Goal: Task Accomplishment & Management: Manage account settings

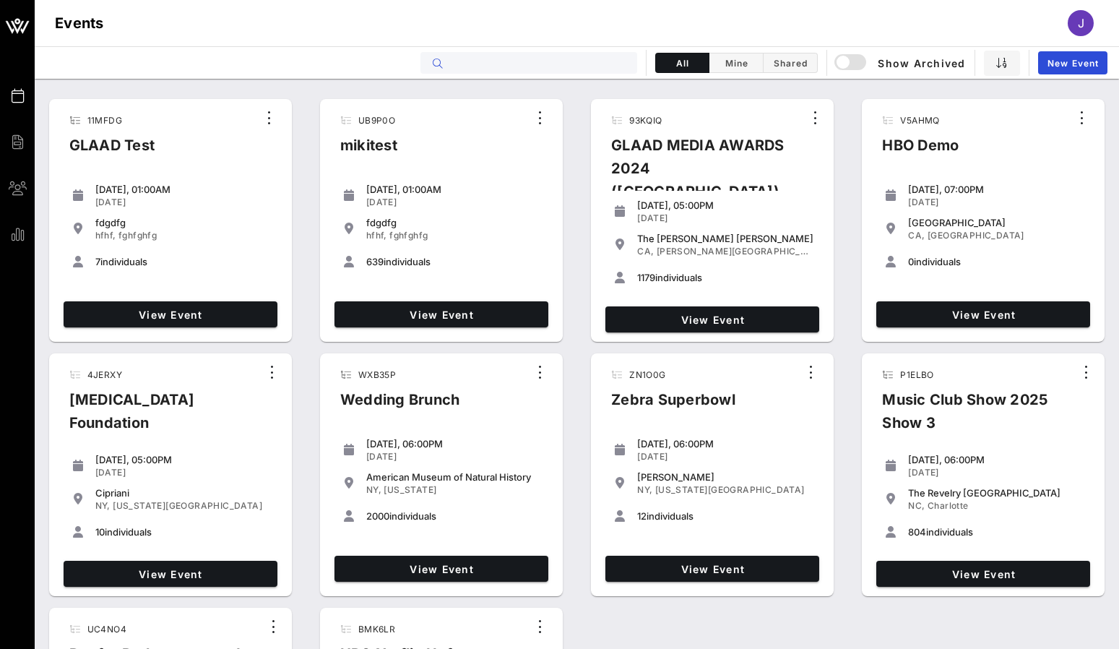
click at [500, 61] on input "text" at bounding box center [539, 62] width 179 height 19
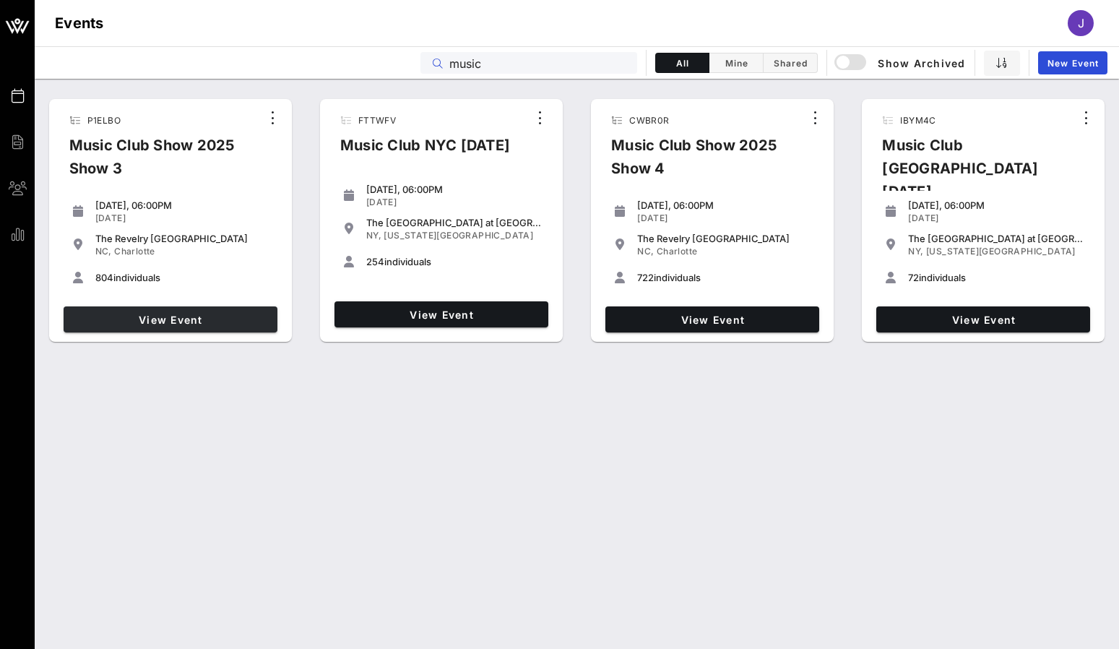
type input "music"
click at [229, 320] on span "View Event" at bounding box center [170, 320] width 202 height 12
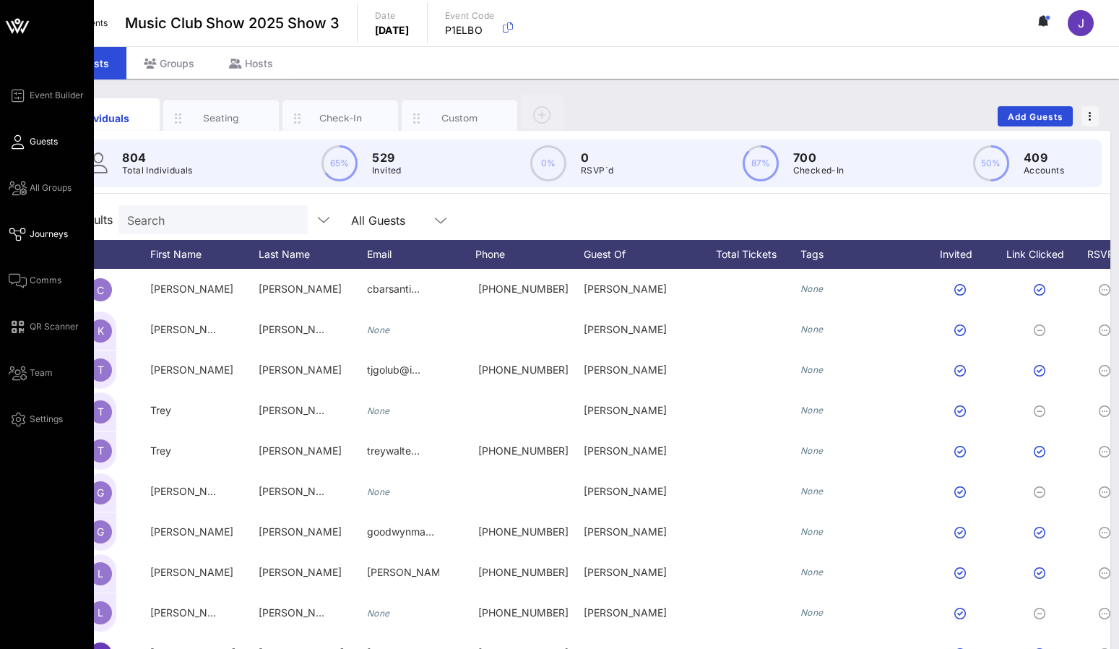
click at [16, 236] on icon at bounding box center [18, 234] width 18 height 2
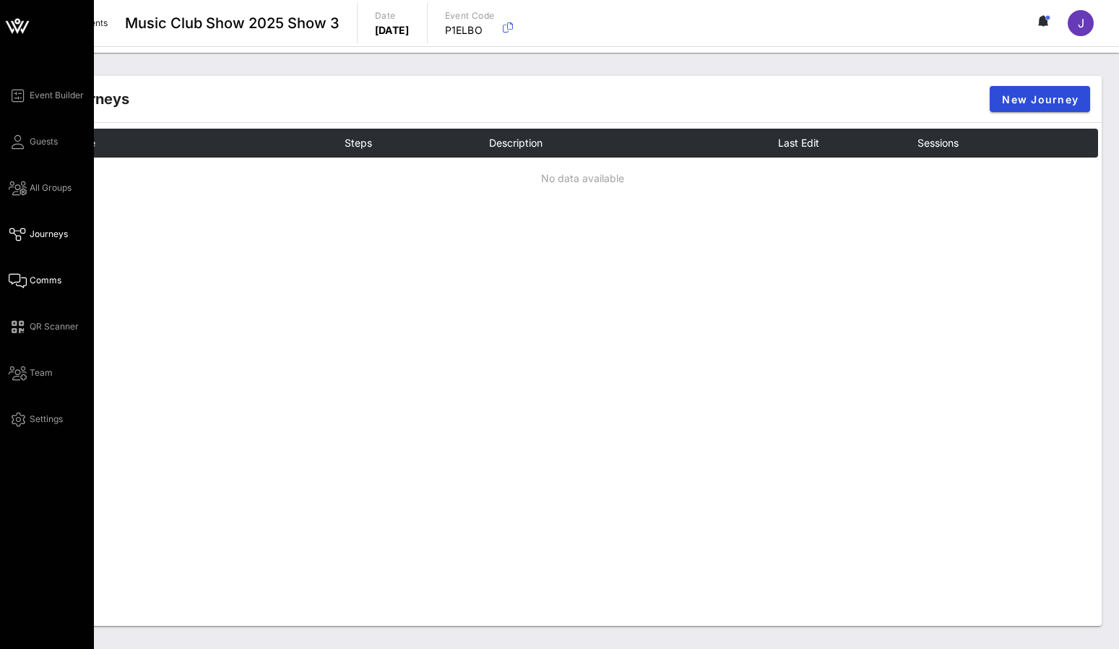
click at [17, 282] on icon at bounding box center [18, 281] width 18 height 2
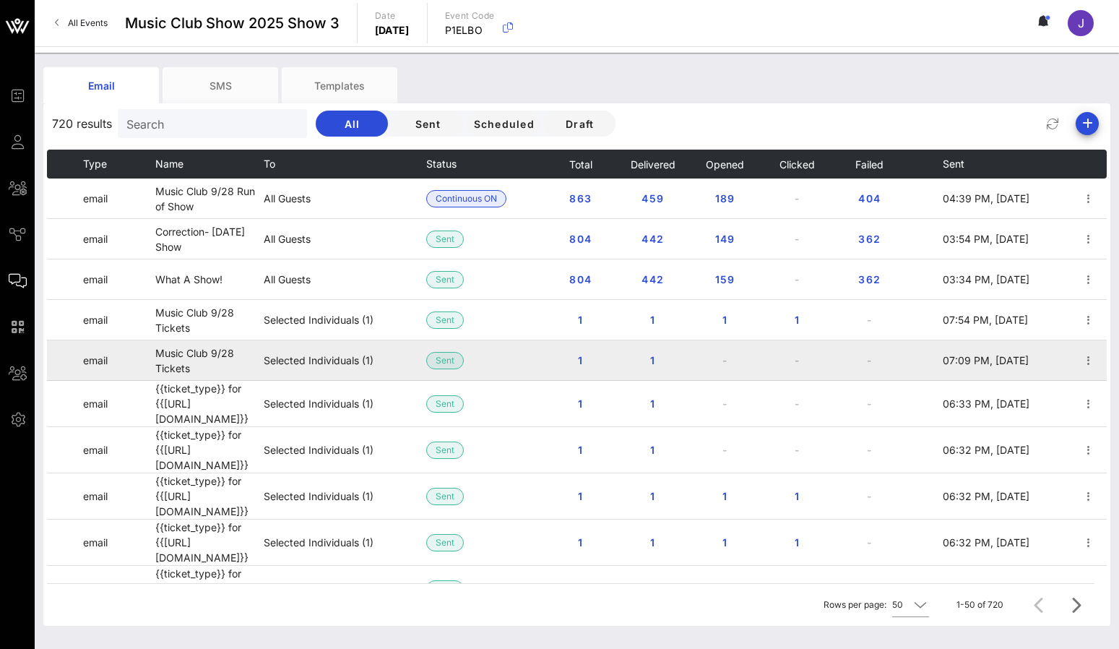
click at [177, 351] on td "Music Club 9/28 Tickets" at bounding box center [209, 360] width 108 height 40
click at [1021, 368] on td "07:09 PM, [DATE]" at bounding box center [988, 360] width 90 height 40
click at [585, 356] on span "1" at bounding box center [580, 360] width 23 height 12
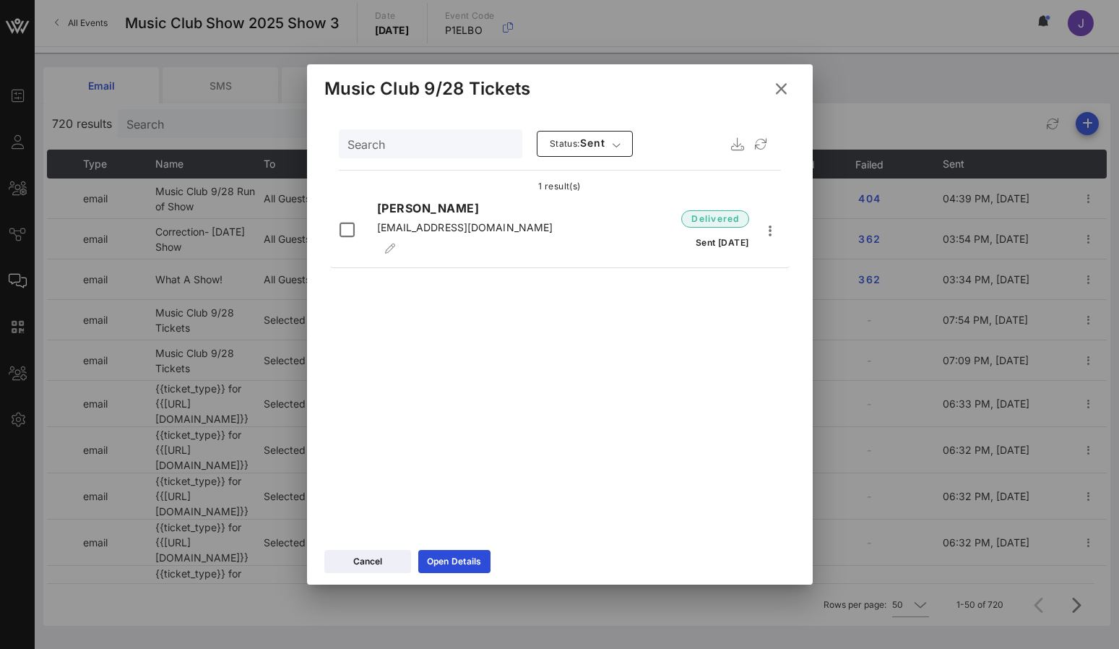
click at [781, 79] on button at bounding box center [782, 89] width 28 height 26
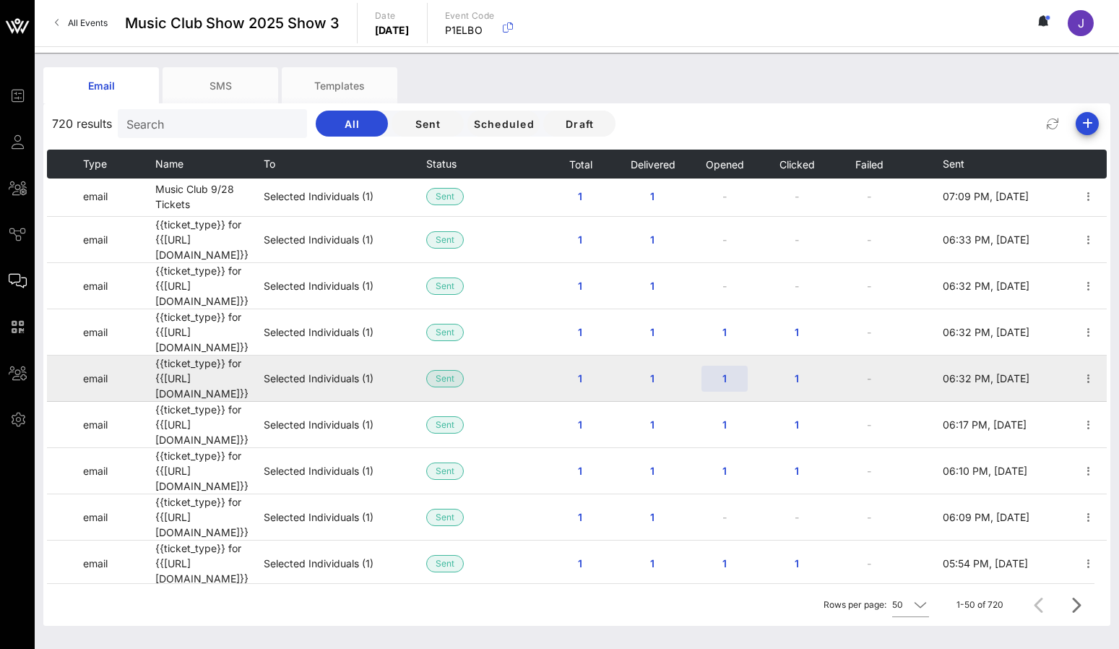
scroll to position [372, 0]
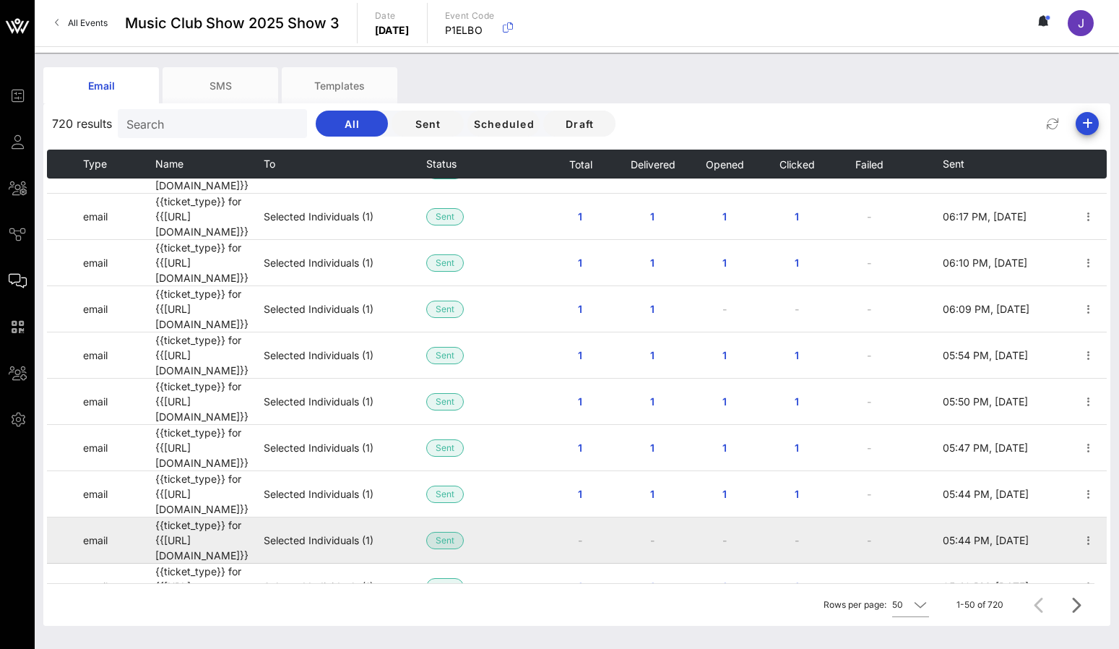
click at [433, 532] on span "Sent" at bounding box center [445, 540] width 38 height 17
click at [783, 517] on td "-" at bounding box center [797, 540] width 72 height 46
click at [1088, 532] on icon "button" at bounding box center [1088, 540] width 17 height 17
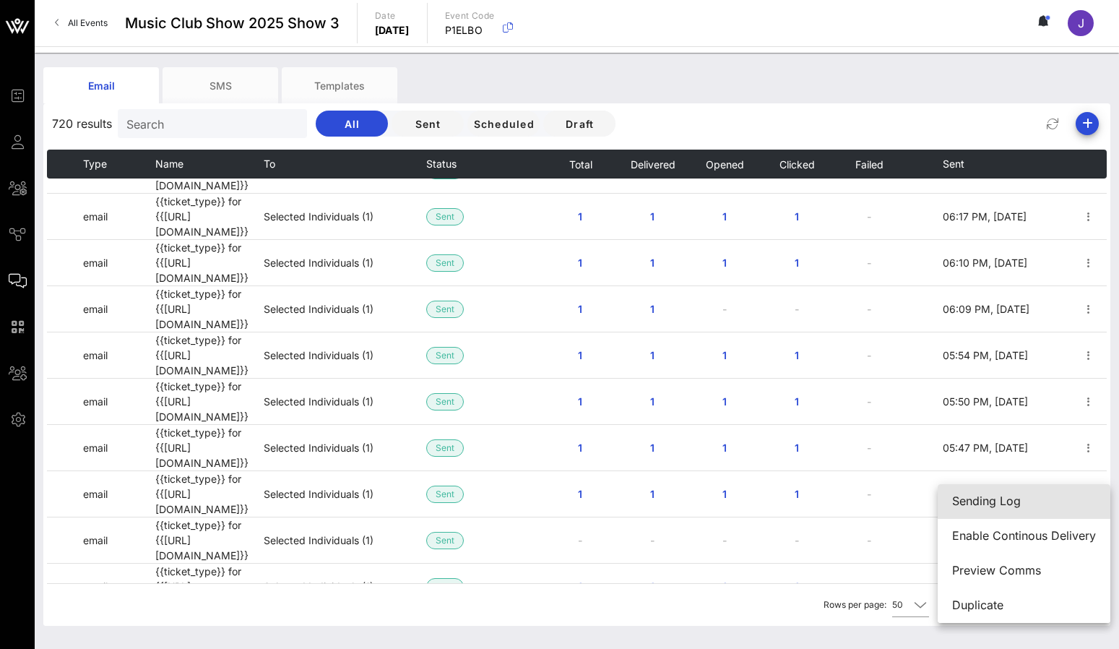
click at [1050, 504] on div "Sending Log" at bounding box center [1025, 501] width 144 height 14
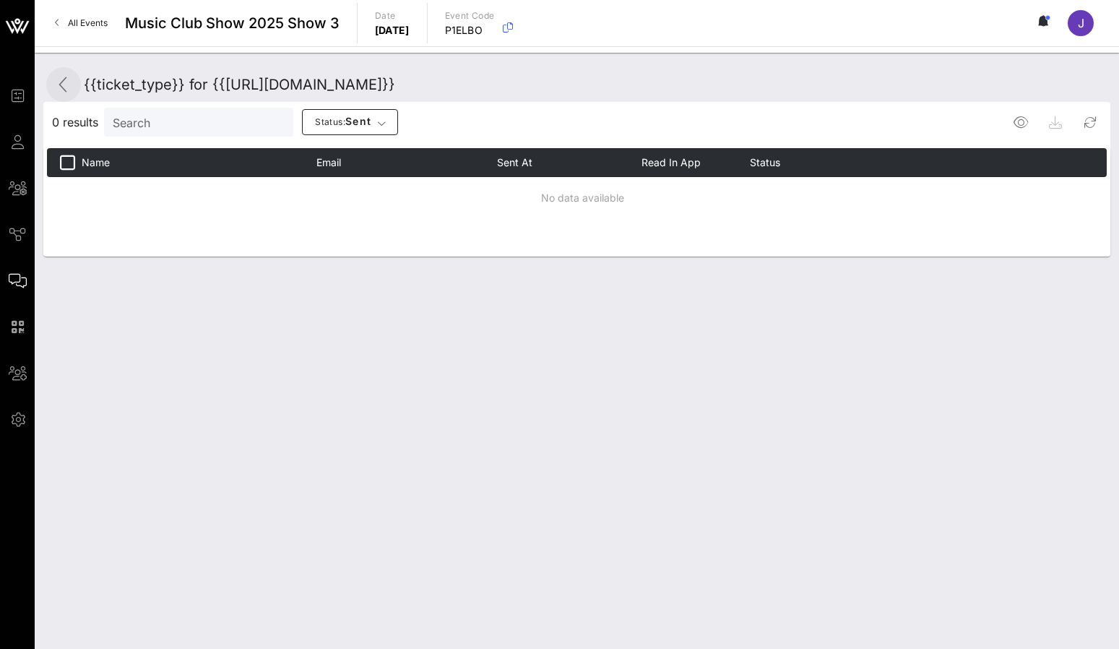
click at [69, 91] on icon at bounding box center [63, 84] width 17 height 17
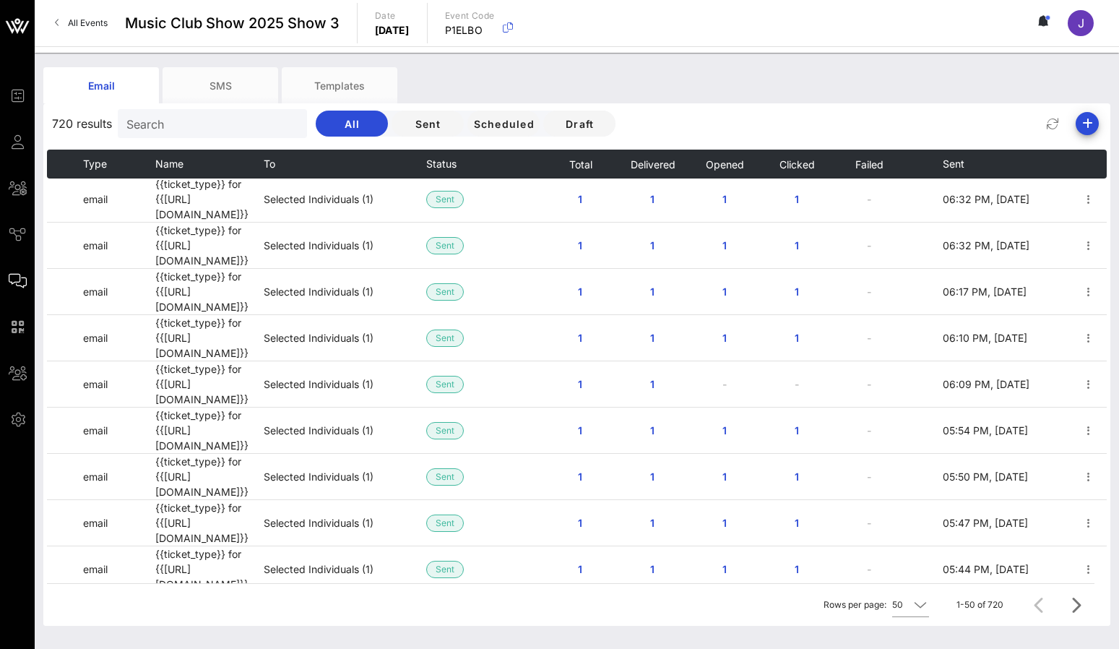
scroll to position [458, 0]
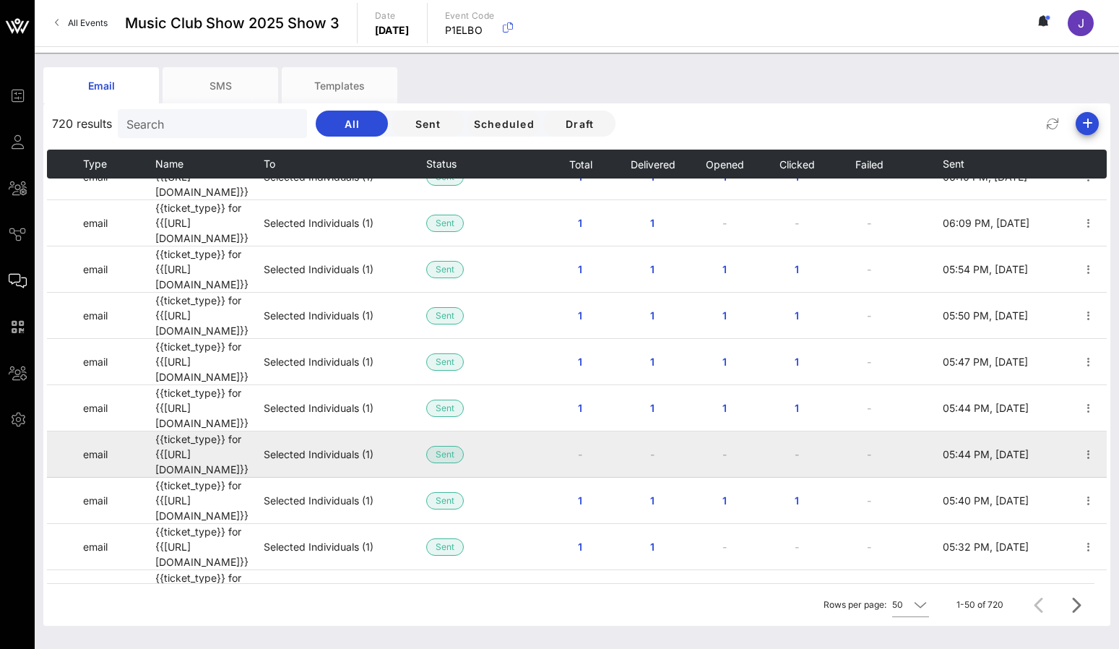
click at [440, 431] on td "Sent" at bounding box center [466, 454] width 80 height 46
click at [440, 447] on span "Sent" at bounding box center [445, 455] width 19 height 16
click at [277, 431] on td "Selected Individuals (1)" at bounding box center [345, 454] width 163 height 46
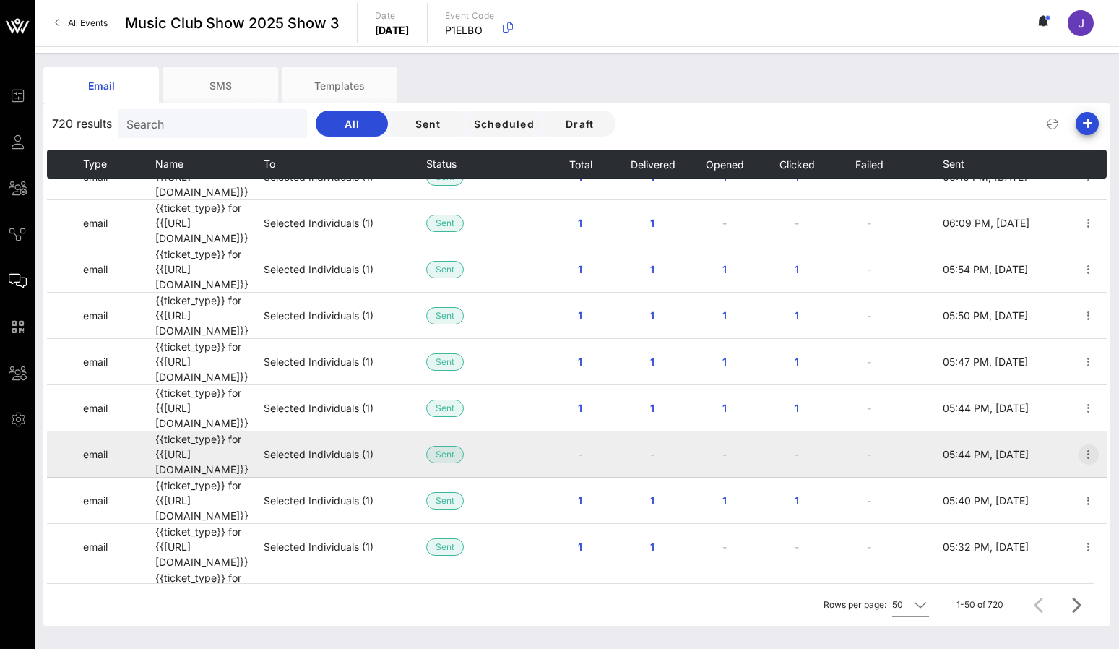
click at [1088, 446] on icon "button" at bounding box center [1088, 454] width 17 height 17
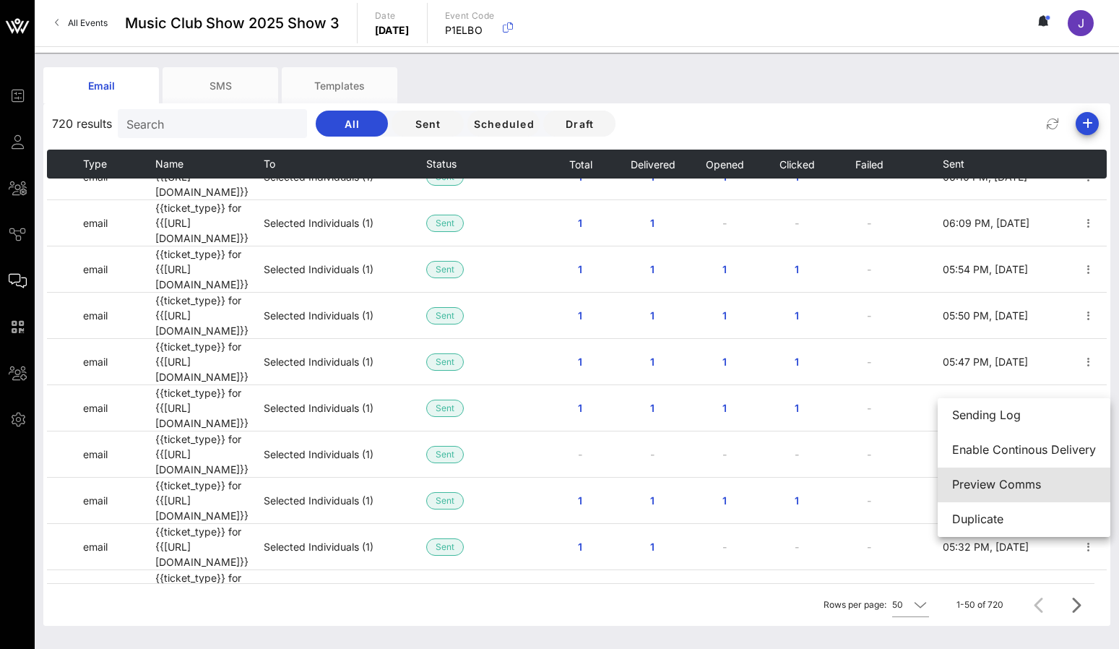
click at [1022, 489] on div "Preview Comms" at bounding box center [1025, 485] width 144 height 14
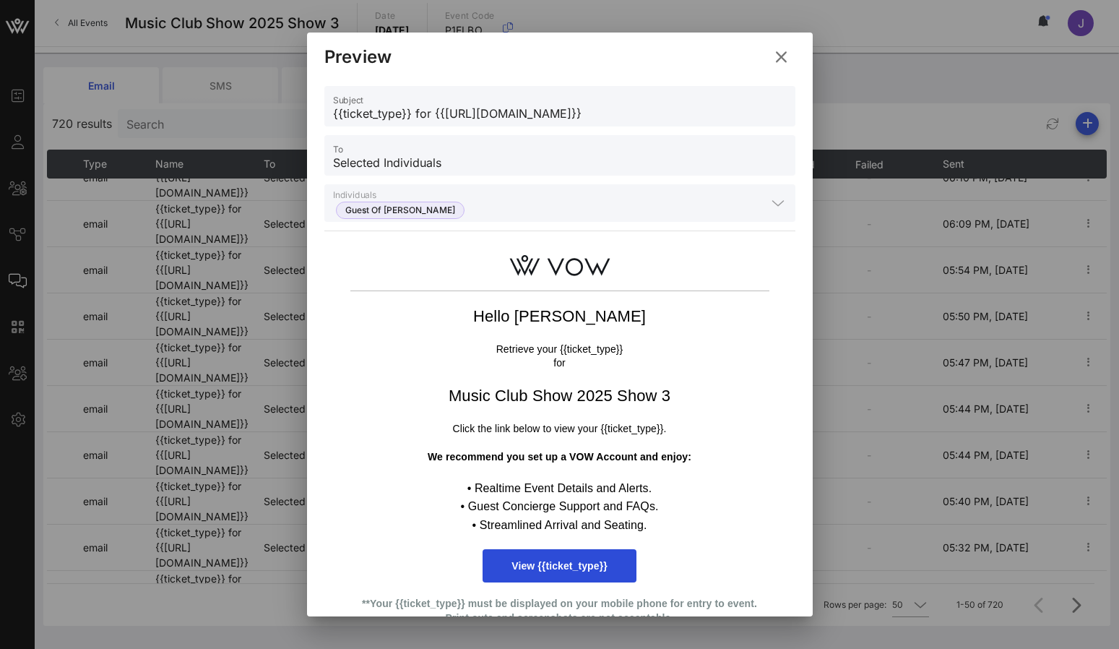
click at [786, 58] on icon at bounding box center [781, 57] width 22 height 20
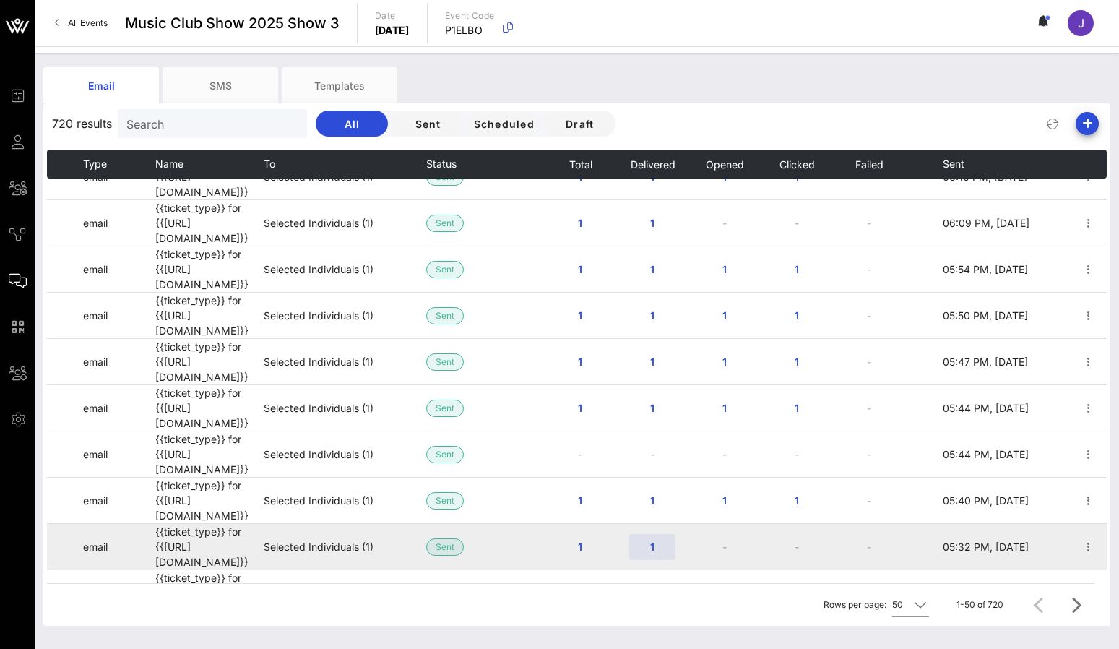
click at [658, 541] on span "1" at bounding box center [652, 547] width 23 height 12
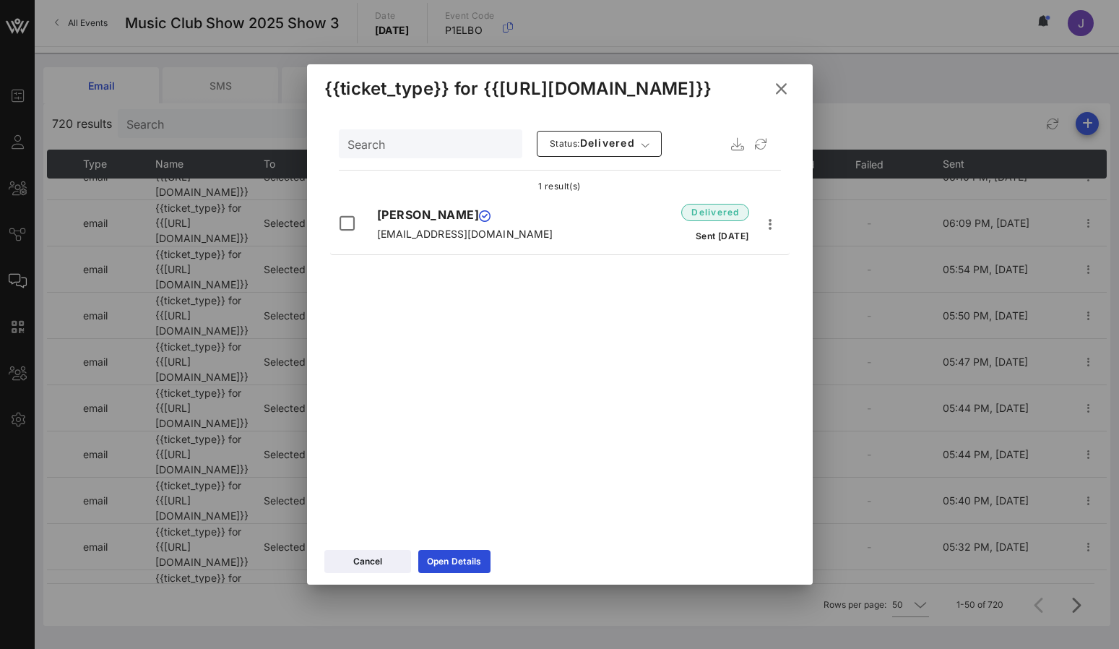
click at [782, 87] on icon at bounding box center [781, 89] width 22 height 20
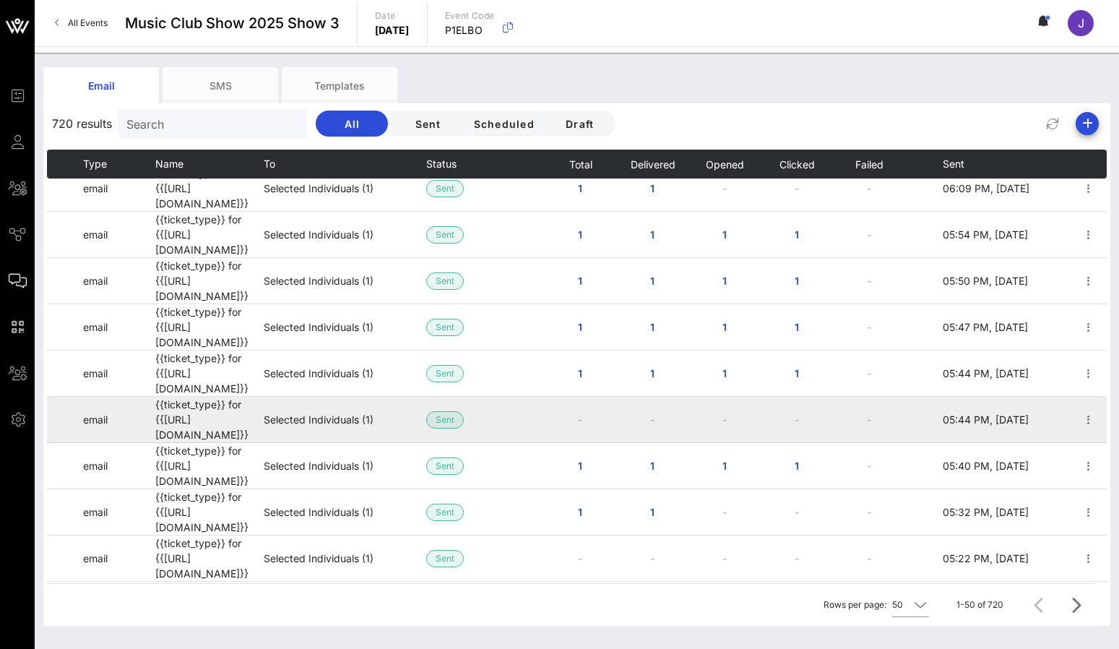
scroll to position [508, 0]
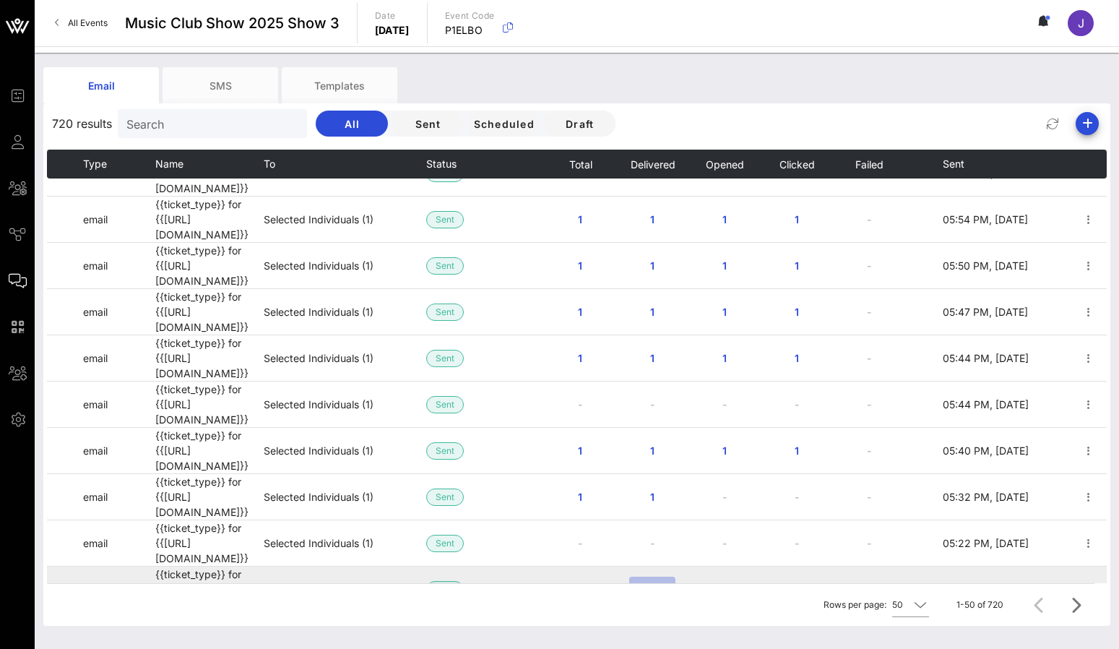
click at [656, 583] on span "1" at bounding box center [652, 589] width 23 height 12
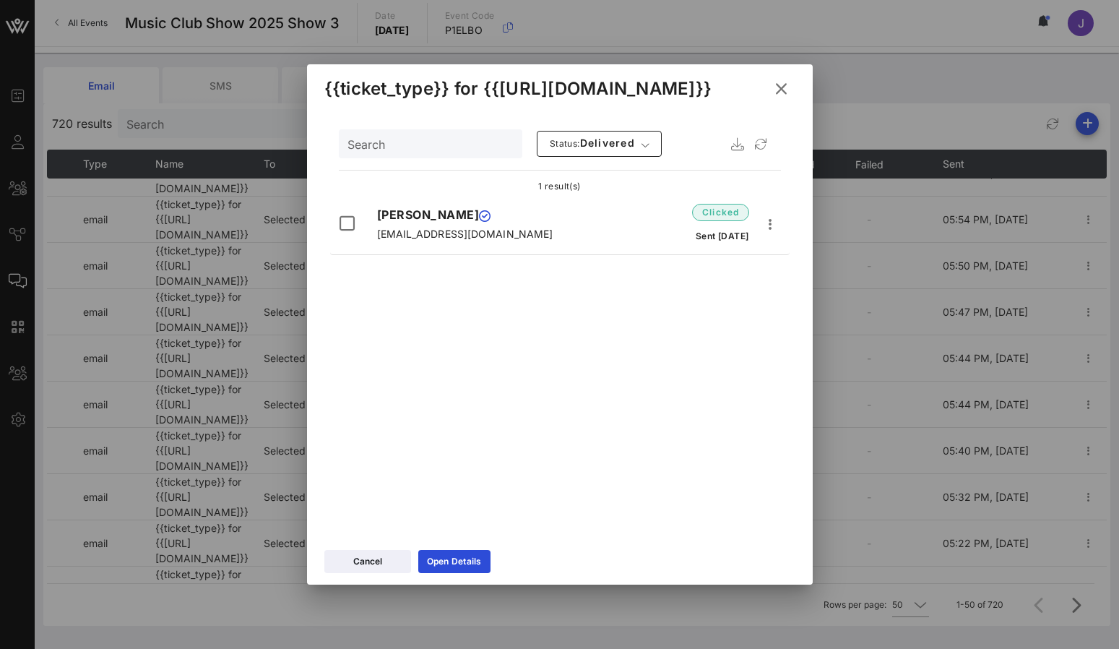
click at [787, 87] on icon at bounding box center [781, 89] width 26 height 26
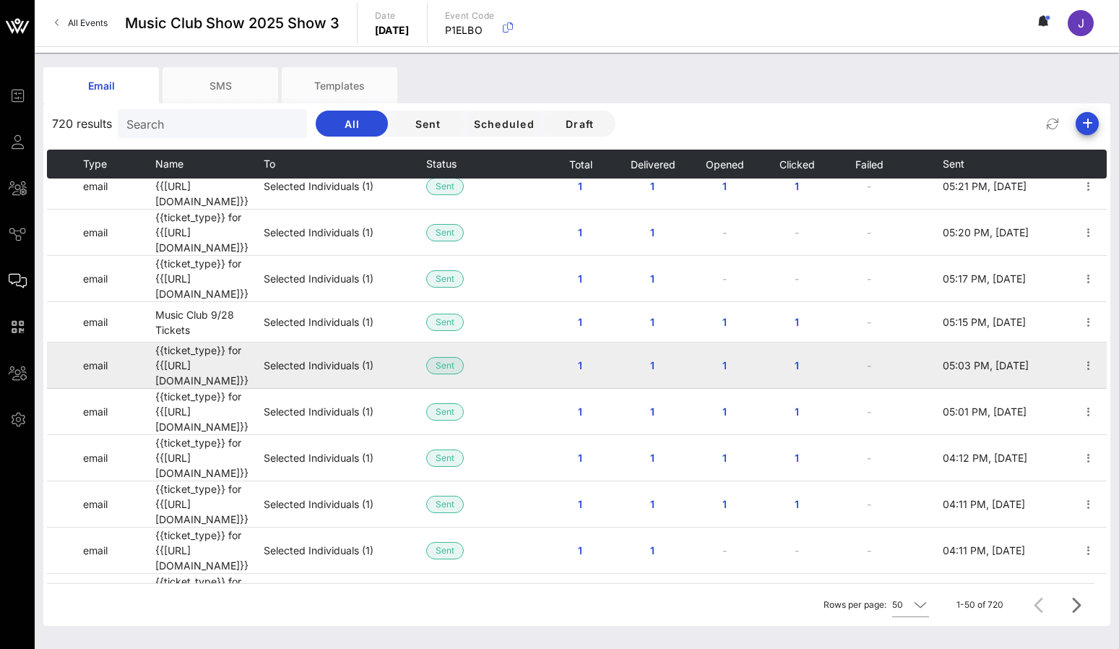
scroll to position [912, 0]
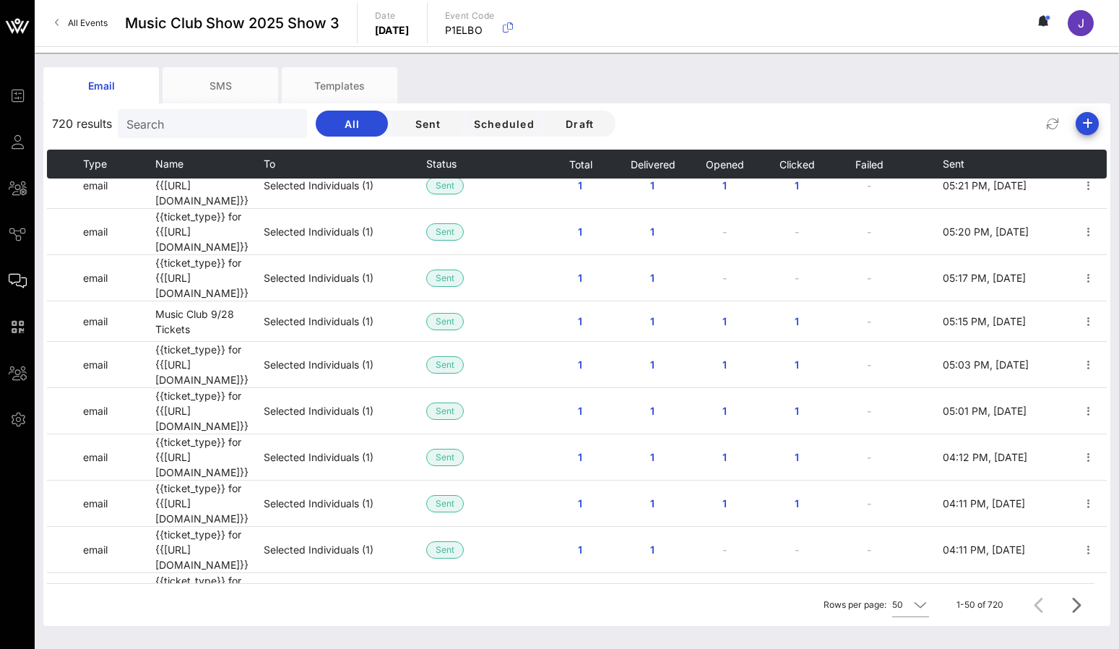
click at [1091, 634] on icon "button" at bounding box center [1088, 642] width 17 height 17
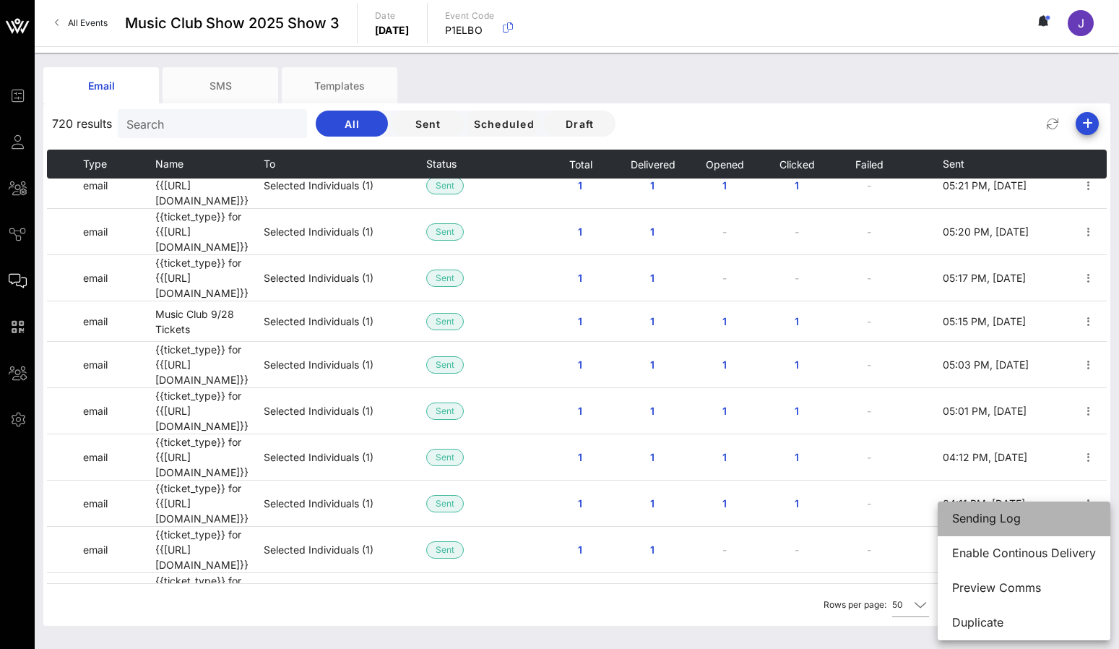
click at [1062, 514] on div "Sending Log" at bounding box center [1025, 519] width 144 height 14
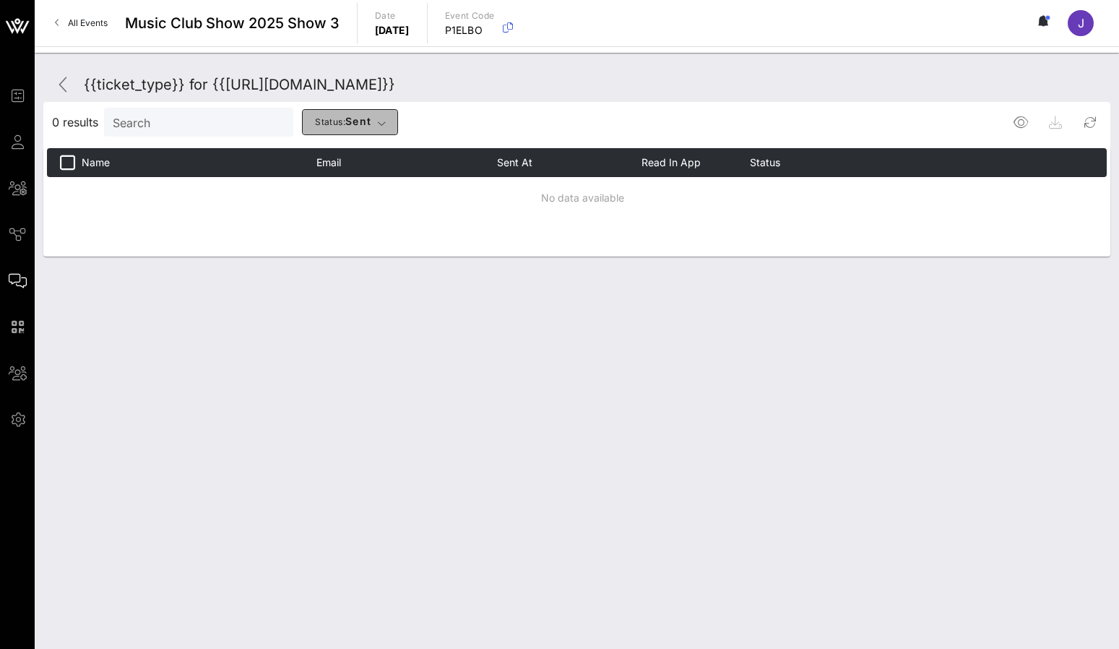
click at [314, 132] on button "Status: sent" at bounding box center [350, 122] width 96 height 26
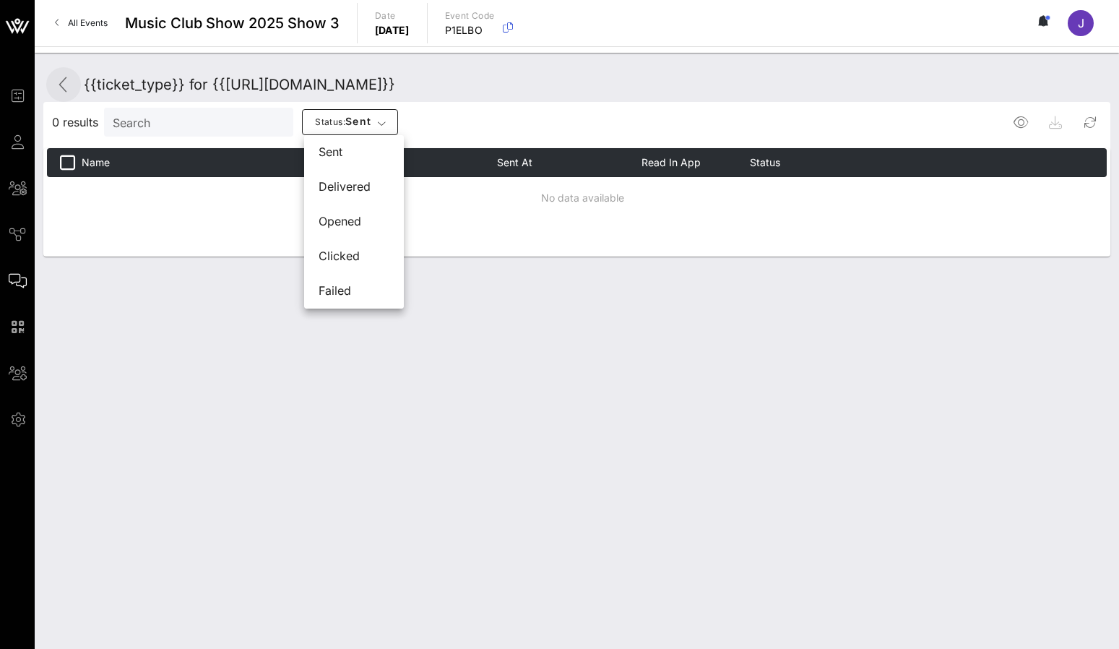
click at [66, 82] on icon at bounding box center [63, 84] width 17 height 17
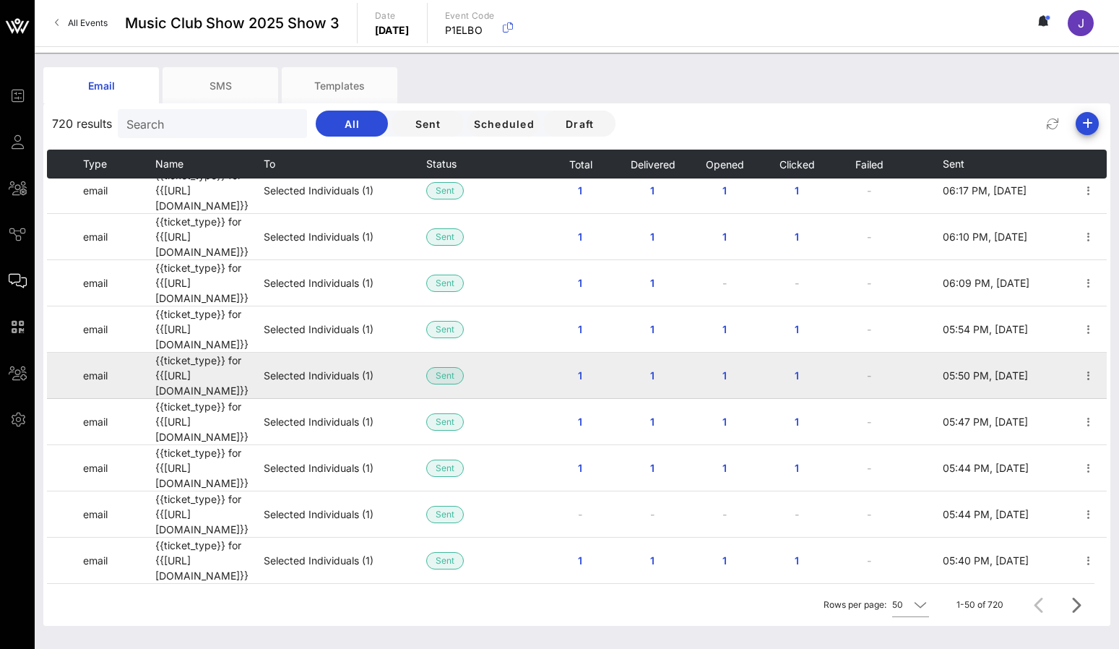
scroll to position [401, 0]
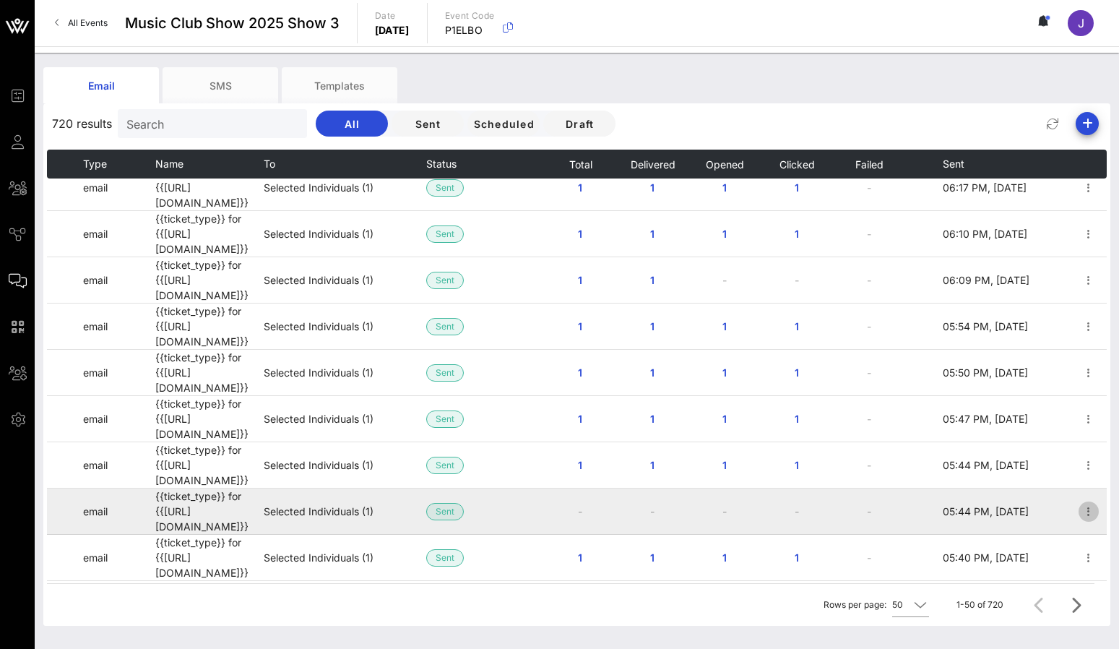
click at [1092, 503] on icon "button" at bounding box center [1088, 511] width 17 height 17
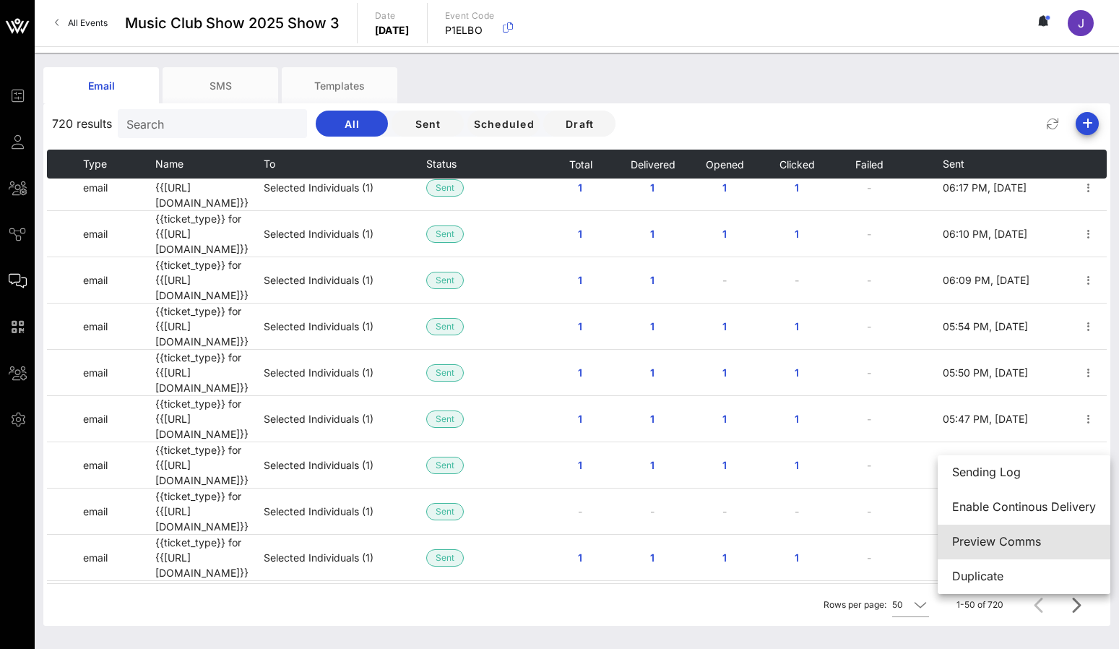
click at [1046, 541] on div "Preview Comms" at bounding box center [1025, 542] width 144 height 14
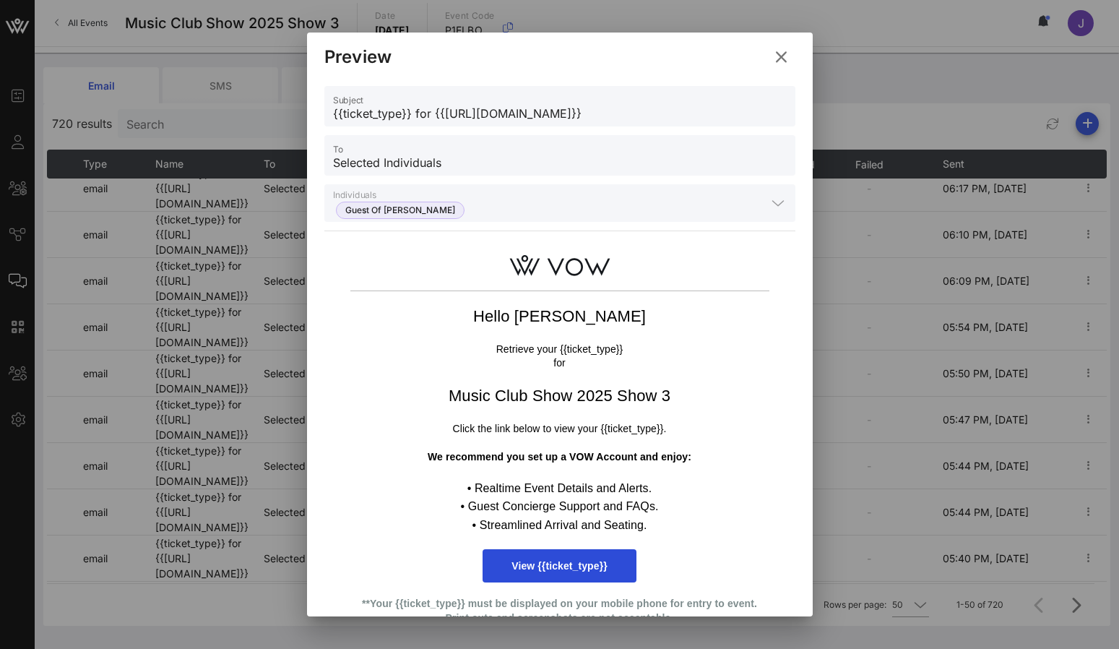
click at [775, 55] on icon at bounding box center [781, 57] width 26 height 26
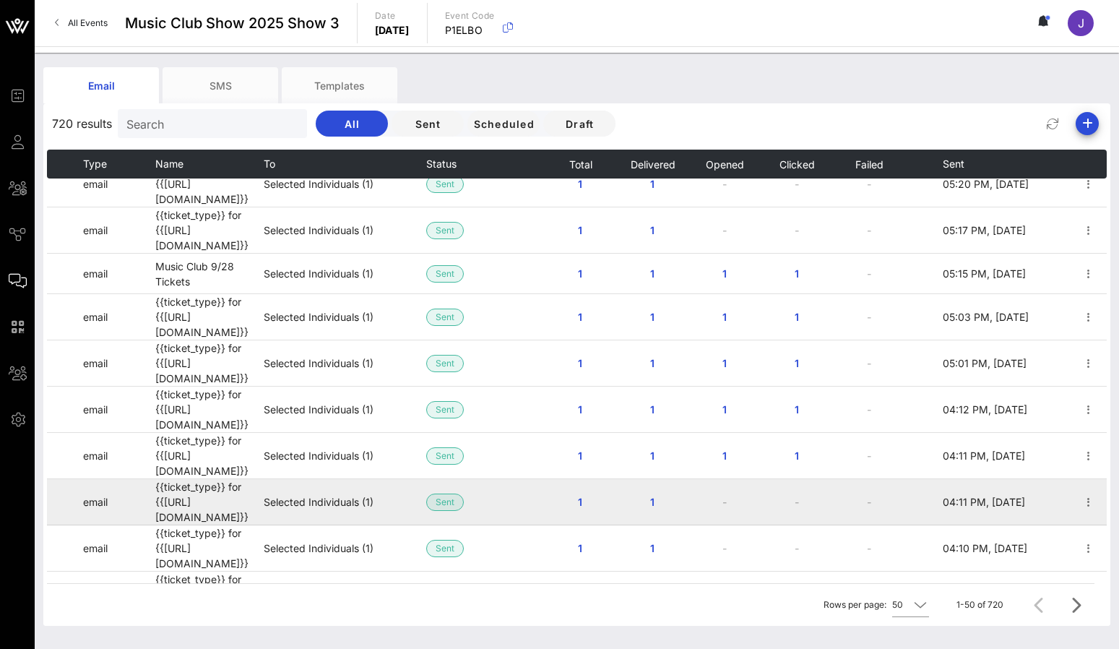
scroll to position [961, 0]
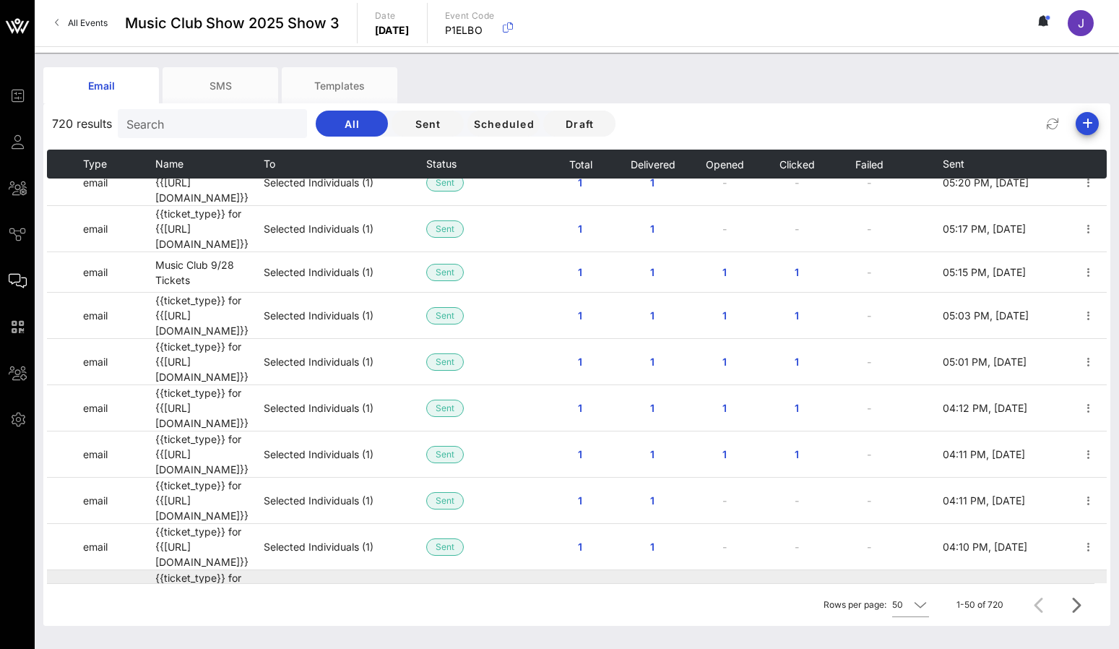
click at [1090, 585] on icon "button" at bounding box center [1088, 593] width 17 height 17
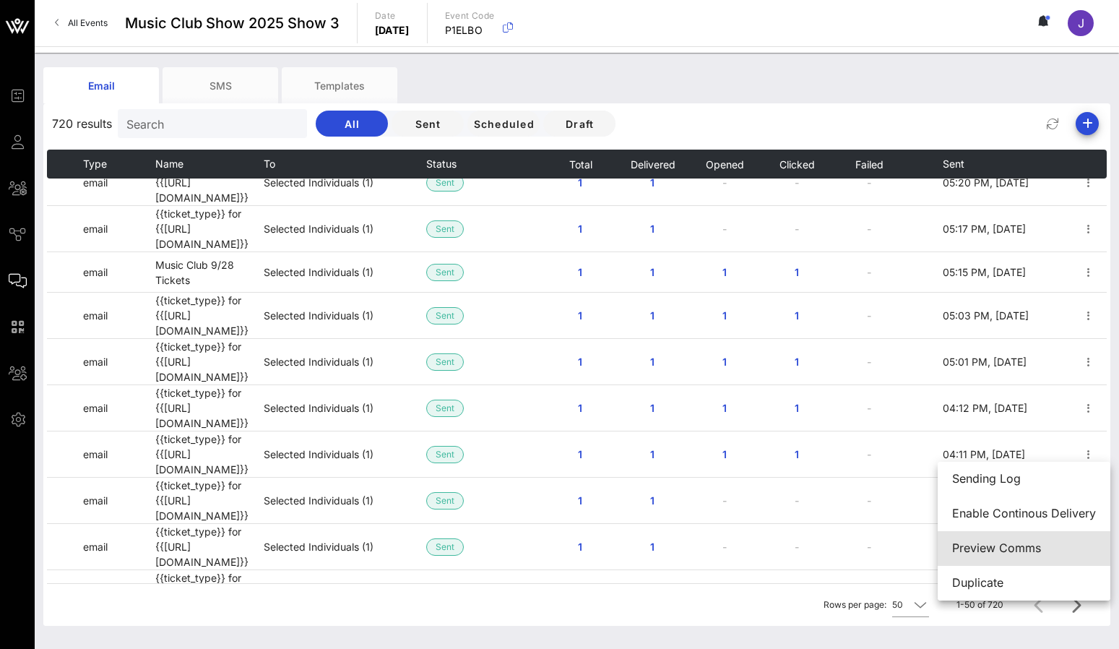
click at [1021, 547] on div "Preview Comms" at bounding box center [1025, 548] width 144 height 14
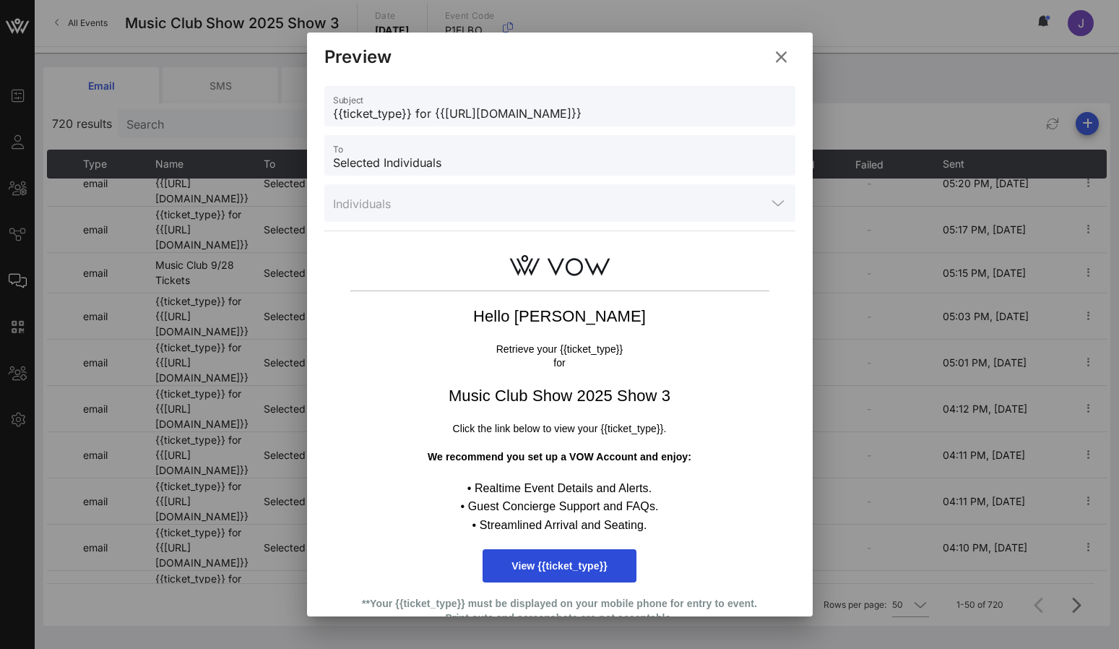
click at [771, 205] on div at bounding box center [778, 202] width 17 height 17
click at [778, 205] on div at bounding box center [778, 202] width 17 height 17
click at [782, 58] on icon at bounding box center [781, 57] width 22 height 23
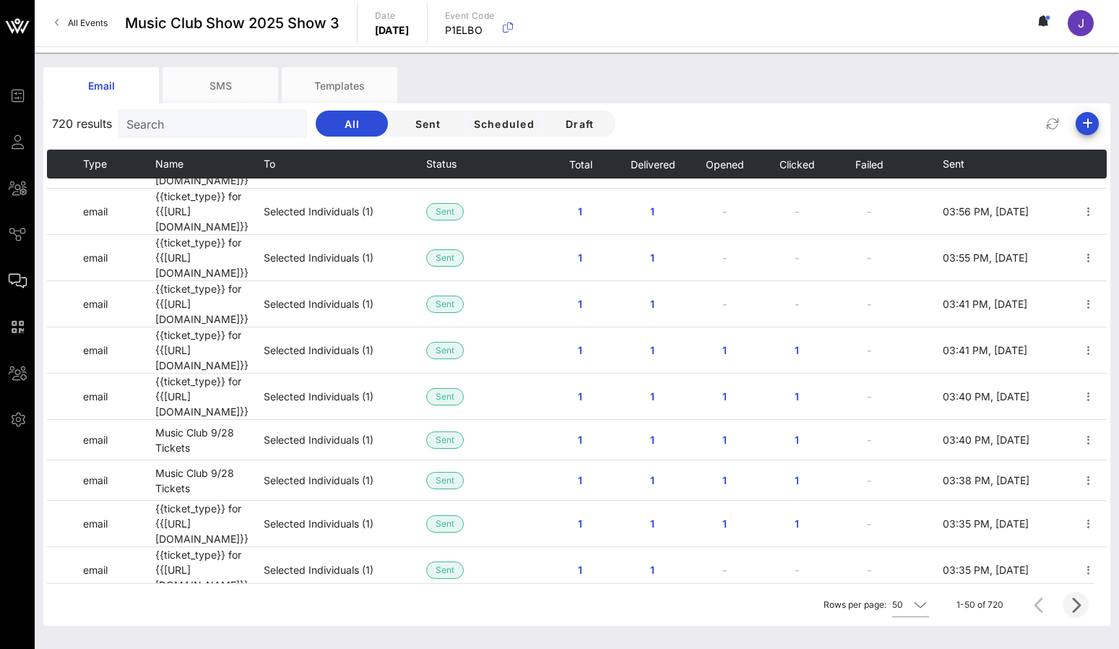
scroll to position [1619, 0]
click at [1084, 607] on icon "Next page" at bounding box center [1075, 604] width 17 height 17
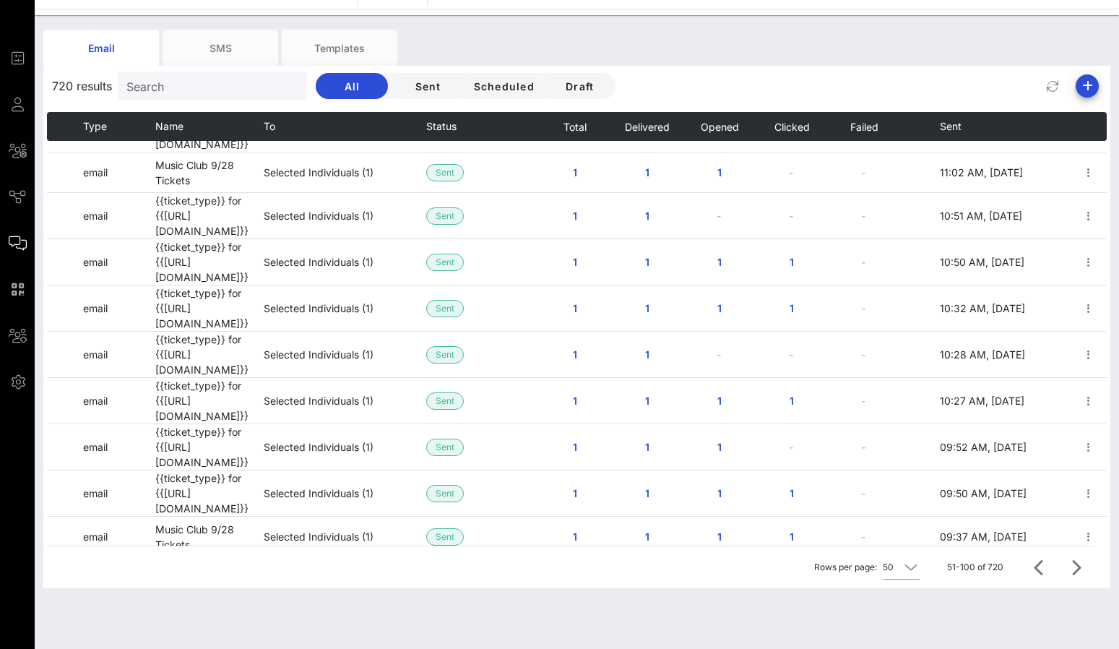
scroll to position [38, 0]
